Goal: Task Accomplishment & Management: Manage account settings

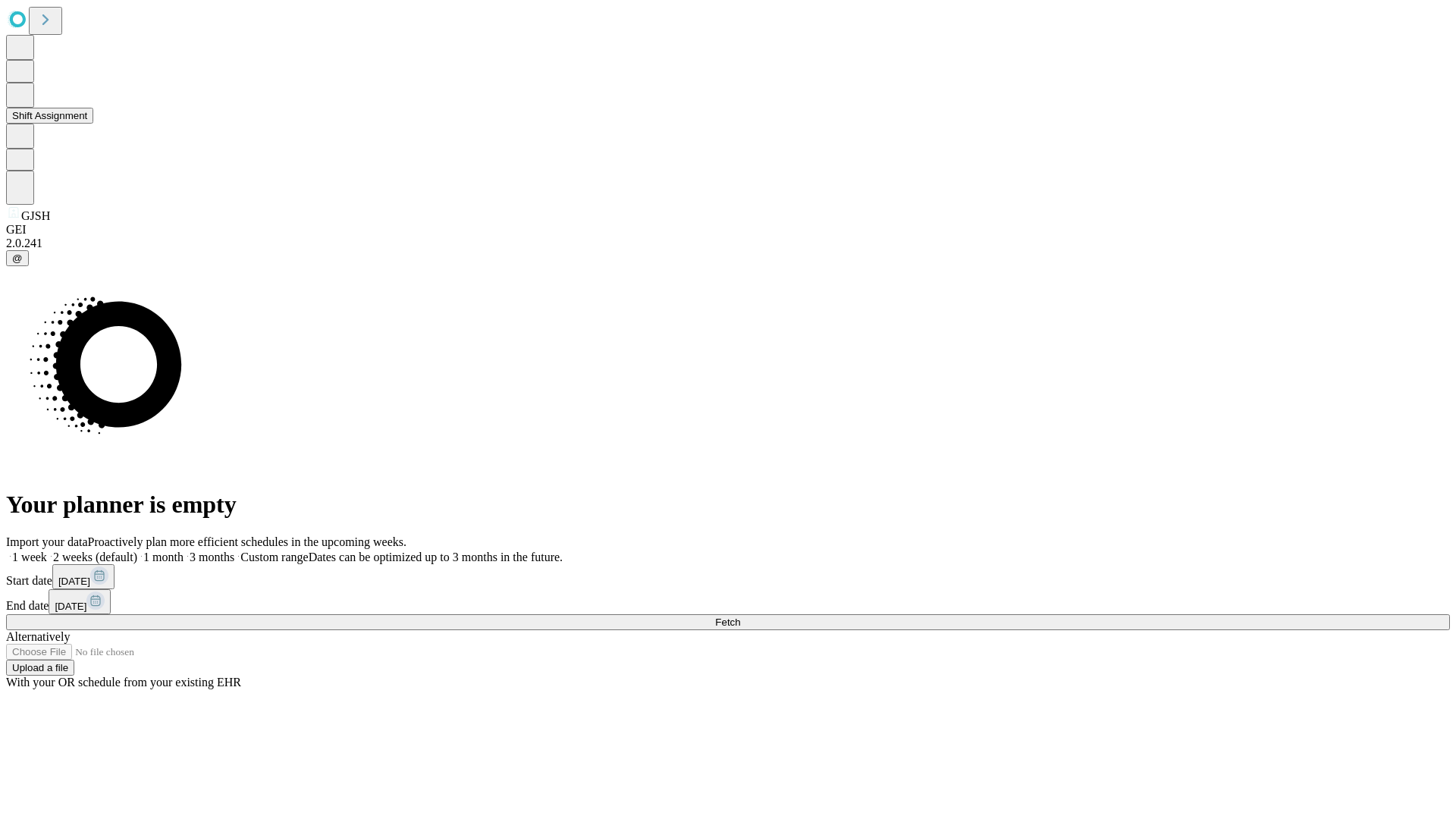
click at [94, 124] on button "Shift Assignment" at bounding box center [49, 116] width 87 height 16
